Goal: Information Seeking & Learning: Learn about a topic

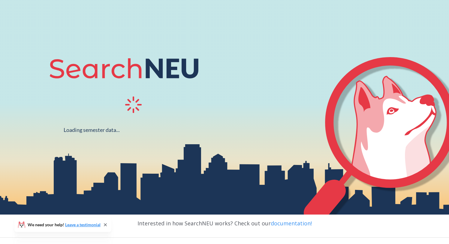
scroll to position [44, 0]
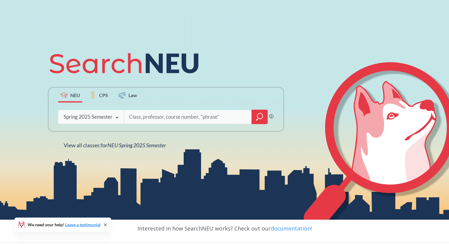
click at [119, 117] on icon at bounding box center [116, 117] width 11 height 17
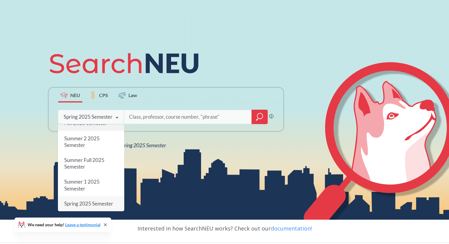
scroll to position [0, 0]
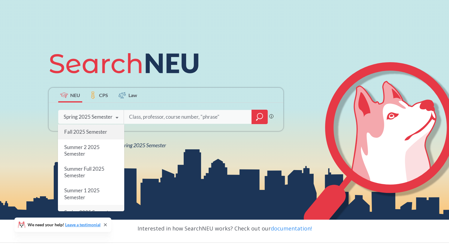
click at [108, 129] on div "Fall 2025 Semester" at bounding box center [91, 131] width 66 height 15
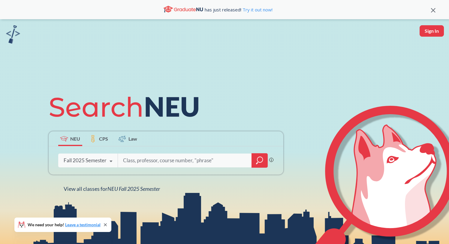
click at [145, 160] on input "search" at bounding box center [185, 160] width 125 height 13
type input "FINA2720"
click at [261, 158] on icon "magnifying glass" at bounding box center [259, 160] width 7 height 8
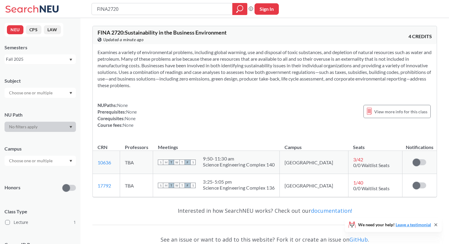
click at [222, 107] on div "NUPaths: None Prerequisites: None Corequisites: None Course fees: None View mor…" at bounding box center [265, 115] width 335 height 26
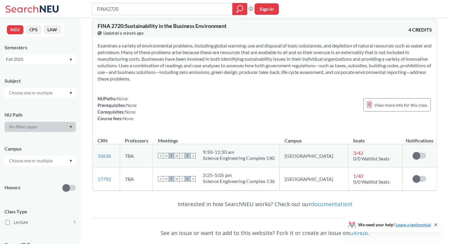
scroll to position [2, 0]
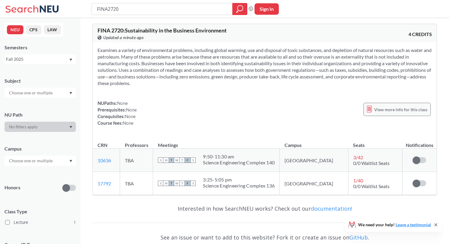
click at [372, 108] on icon at bounding box center [369, 108] width 5 height 7
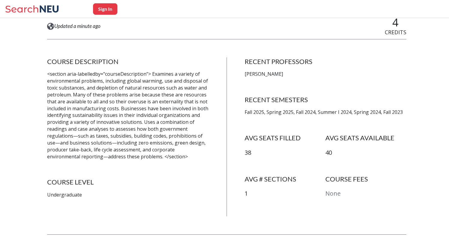
scroll to position [85, 0]
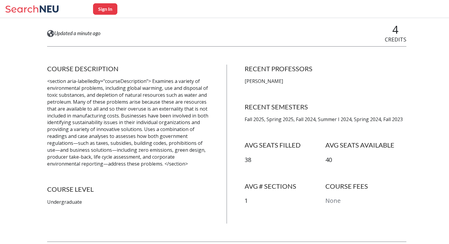
click at [95, 92] on p "<section aria-labelledby="courseDescription"> Examines a variety of environment…" at bounding box center [128, 122] width 162 height 89
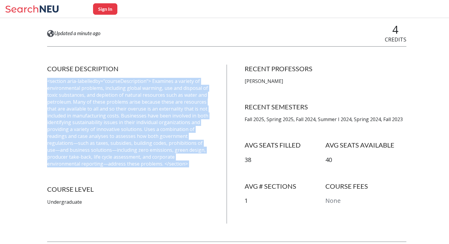
click at [95, 92] on p "<section aria-labelledby="courseDescription"> Examines a variety of environment…" at bounding box center [128, 122] width 162 height 89
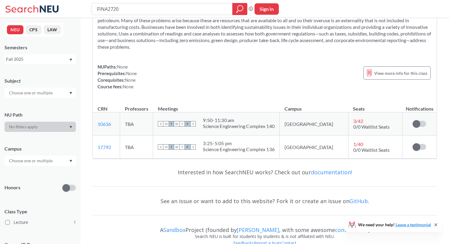
scroll to position [50, 0]
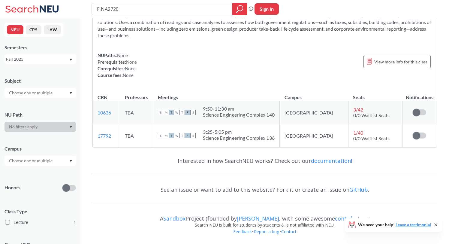
click at [38, 96] on input "text" at bounding box center [31, 92] width 50 height 7
click at [63, 90] on div at bounding box center [40, 93] width 71 height 10
click at [69, 89] on div at bounding box center [40, 93] width 71 height 10
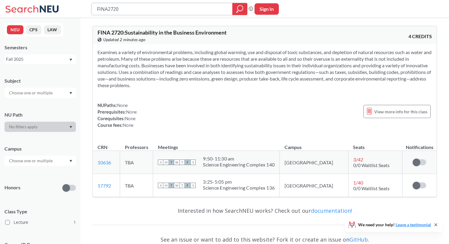
click at [209, 12] on input "FINA2720" at bounding box center [162, 9] width 132 height 10
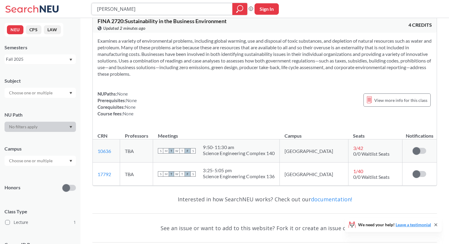
scroll to position [6, 0]
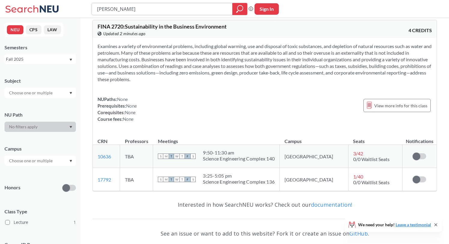
type input "[PERSON_NAME]"
click at [245, 7] on div at bounding box center [239, 9] width 15 height 12
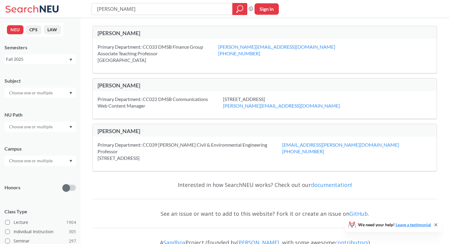
click at [164, 46] on div "Primary Department: CC033 DMSB Finance Group Associate Teaching Professor [STRE…" at bounding box center [158, 54] width 121 height 20
click at [168, 46] on div "Primary Department: CC033 DMSB Finance Group Associate Teaching Professor [STRE…" at bounding box center [158, 54] width 121 height 20
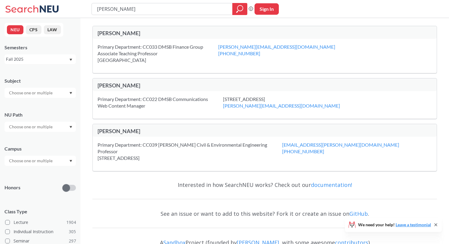
click at [168, 56] on div "Primary Department: CC033 DMSB Finance Group Associate Teaching Professor [STRE…" at bounding box center [158, 54] width 121 height 20
click at [139, 11] on input "[PERSON_NAME]" at bounding box center [162, 9] width 132 height 10
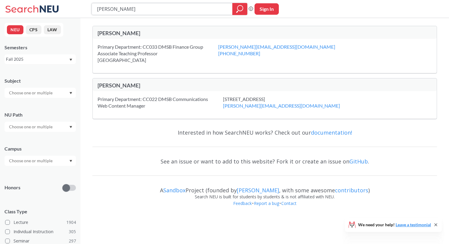
click at [237, 7] on icon "magnifying glass" at bounding box center [239, 9] width 7 height 8
click at [214, 10] on input "[PERSON_NAME]" at bounding box center [162, 9] width 132 height 10
type input "fina4320"
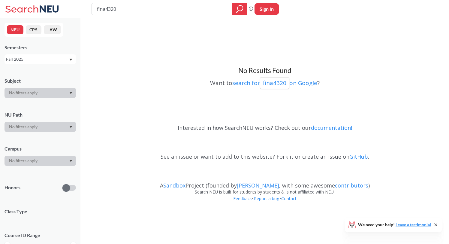
click at [50, 62] on div "Fall 2025" at bounding box center [37, 59] width 63 height 7
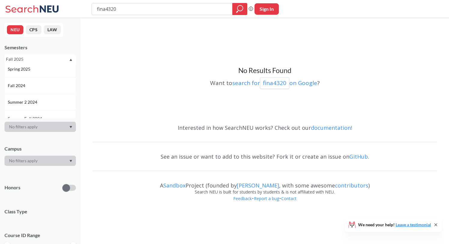
scroll to position [72, 0]
click at [44, 67] on div "Spring 2025" at bounding box center [42, 66] width 68 height 7
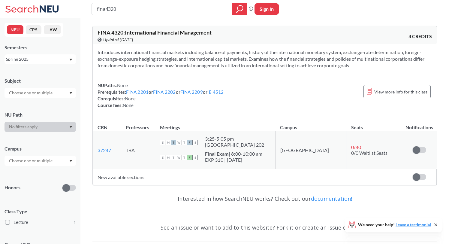
click at [163, 62] on section "Introduces international financial markets including balance of payments, histo…" at bounding box center [265, 59] width 335 height 20
click at [199, 56] on section "Introduces international financial markets including balance of payments, histo…" at bounding box center [265, 59] width 335 height 20
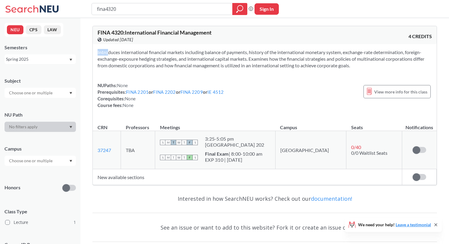
click at [199, 56] on section "Introduces international financial markets including balance of payments, histo…" at bounding box center [265, 59] width 335 height 20
click at [236, 55] on section "Introduces international financial markets including balance of payments, histo…" at bounding box center [265, 59] width 335 height 20
click at [372, 92] on icon at bounding box center [369, 91] width 5 height 7
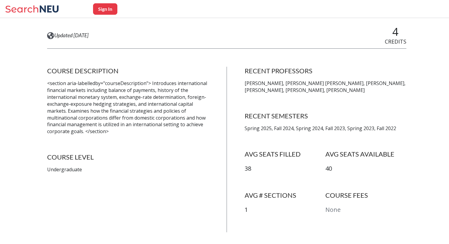
scroll to position [82, 0]
click at [275, 92] on p "[PERSON_NAME], [PERSON_NAME] [PERSON_NAME], [PERSON_NAME], [PERSON_NAME], [PERS…" at bounding box center [326, 87] width 162 height 14
click at [317, 89] on p "[PERSON_NAME], [PERSON_NAME] [PERSON_NAME], [PERSON_NAME], [PERSON_NAME], [PERS…" at bounding box center [326, 87] width 162 height 14
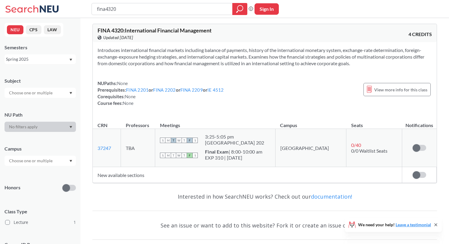
scroll to position [12, 0]
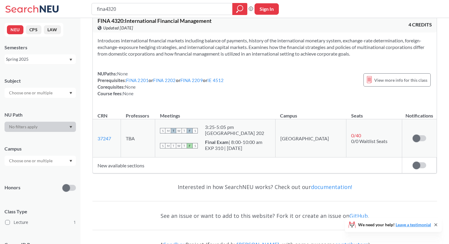
click at [143, 18] on span "FINA 4320 : International Financial Management" at bounding box center [155, 20] width 114 height 7
click at [159, 6] on input "fina4320" at bounding box center [162, 9] width 132 height 10
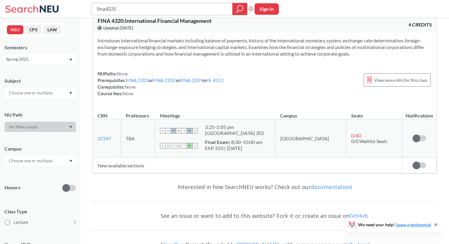
click at [159, 6] on input "fina4320" at bounding box center [162, 9] width 132 height 10
